Goal: Task Accomplishment & Management: Manage account settings

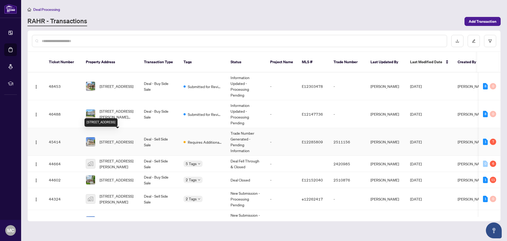
click at [133, 139] on span "[STREET_ADDRESS]" at bounding box center [117, 142] width 34 height 6
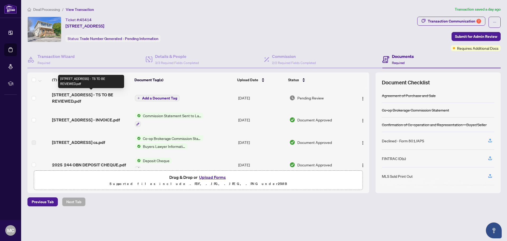
click at [89, 95] on span "[STREET_ADDRESS] - TS TO BE REVIEWED.pdf" at bounding box center [91, 97] width 78 height 13
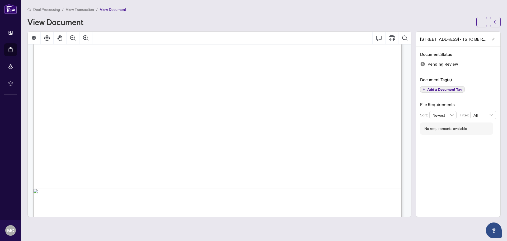
scroll to position [316, 0]
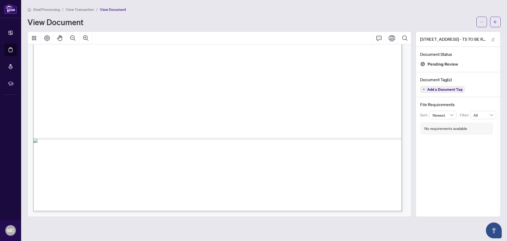
click at [286, 78] on span "Signature:_____________________________________________" at bounding box center [322, 80] width 123 height 4
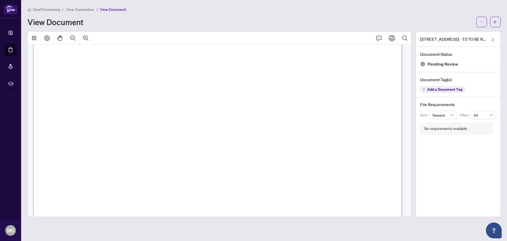
scroll to position [0, 0]
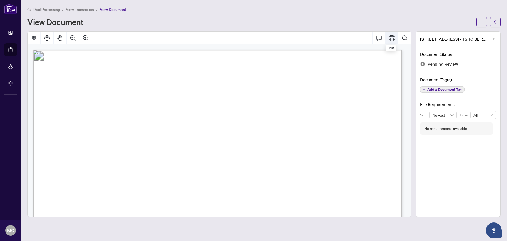
click at [392, 39] on icon "Print" at bounding box center [392, 38] width 6 height 6
click at [392, 36] on icon "Print" at bounding box center [392, 38] width 6 height 6
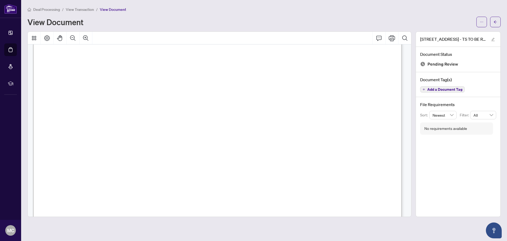
scroll to position [132, 0]
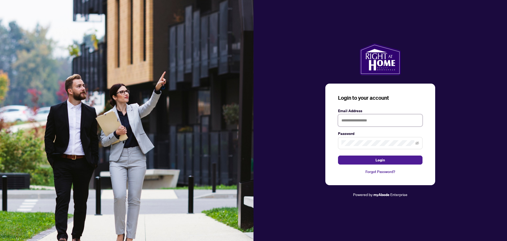
click at [365, 119] on input "text" at bounding box center [380, 120] width 85 height 12
type input "**********"
click at [373, 159] on button "Login" at bounding box center [380, 159] width 85 height 9
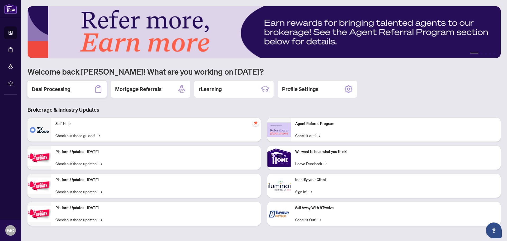
click at [54, 90] on h2 "Deal Processing" at bounding box center [51, 88] width 39 height 7
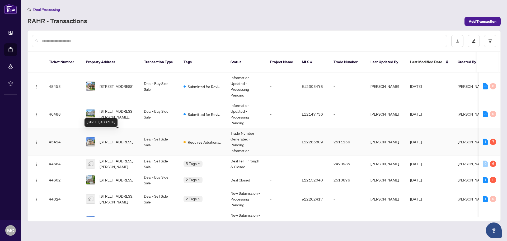
click at [116, 139] on span "[STREET_ADDRESS]" at bounding box center [117, 142] width 34 height 6
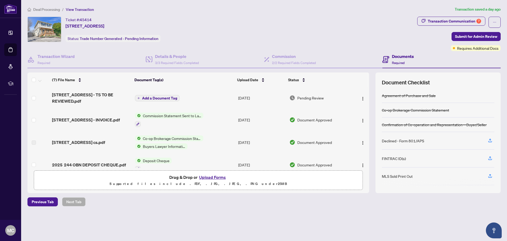
click at [211, 176] on button "Upload Forms" at bounding box center [213, 177] width 30 height 7
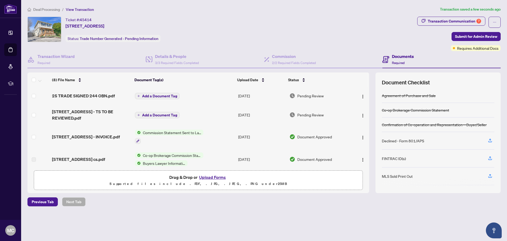
click at [152, 94] on span "Add a Document Tag" at bounding box center [159, 96] width 35 height 4
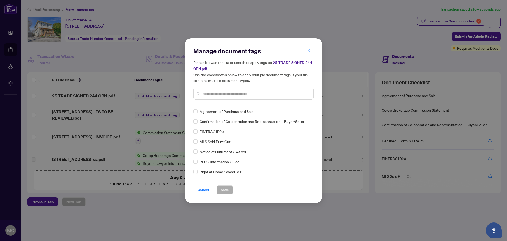
click at [211, 102] on div "Manage document tags Please browse the list or search to apply tags to: 25 TRAD…" at bounding box center [253, 75] width 120 height 57
click at [210, 91] on input "text" at bounding box center [256, 94] width 106 height 6
type input "*****"
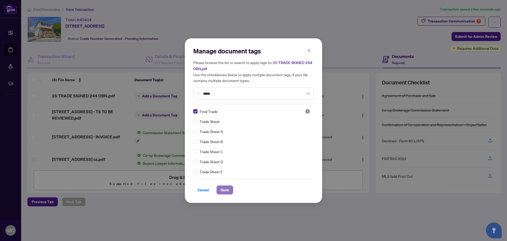
click at [226, 188] on span "Save" at bounding box center [225, 189] width 8 height 8
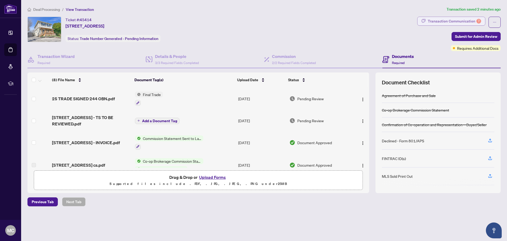
click at [440, 20] on div "Transaction Communication 7" at bounding box center [454, 21] width 53 height 8
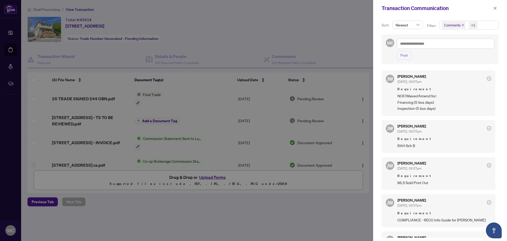
drag, startPoint x: 369, startPoint y: 95, endPoint x: 369, endPoint y: 119, distance: 24.6
click at [369, 119] on div at bounding box center [253, 120] width 507 height 241
click at [495, 9] on icon "close" at bounding box center [496, 8] width 4 height 4
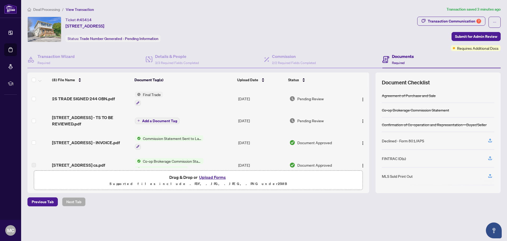
click at [158, 119] on span "Add a Document Tag" at bounding box center [159, 121] width 35 height 4
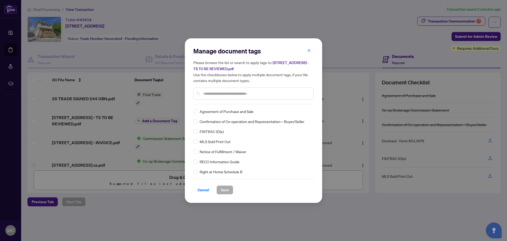
click at [217, 104] on div "Manage document tags Please browse the list or search to apply tags to: [STREET…" at bounding box center [253, 120] width 120 height 147
click at [216, 95] on input "text" at bounding box center [256, 94] width 106 height 6
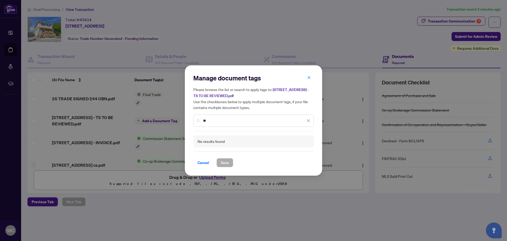
type input "*"
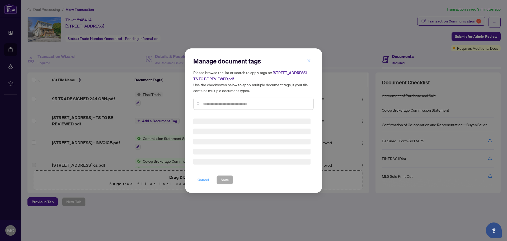
click at [203, 162] on h3 at bounding box center [251, 162] width 117 height 6
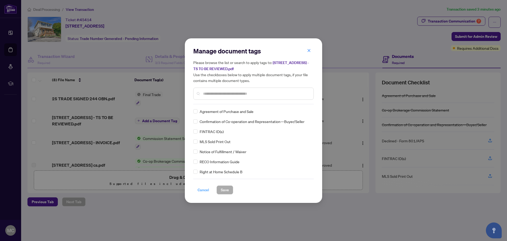
click at [203, 189] on span "Cancel" at bounding box center [204, 189] width 12 height 8
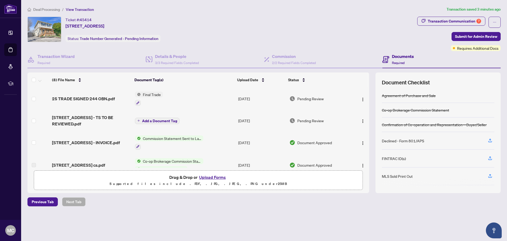
click at [399, 55] on h4 "Documents" at bounding box center [403, 56] width 22 height 6
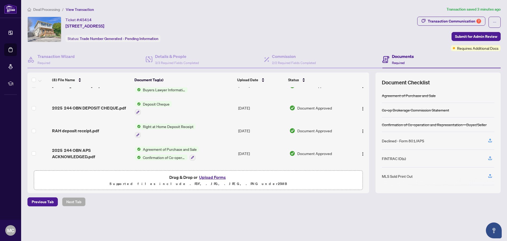
scroll to position [100, 0]
